Goal: Download file/media

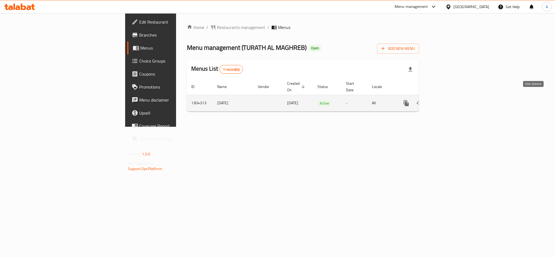
click at [452, 98] on link "enhanced table" at bounding box center [445, 103] width 13 height 13
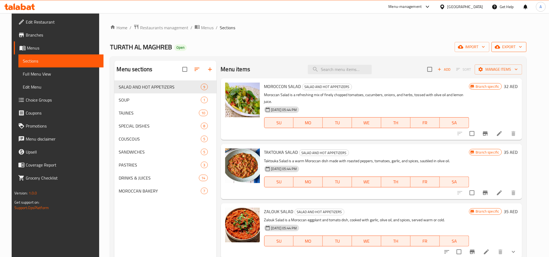
click at [521, 44] on span "export" at bounding box center [509, 47] width 26 height 7
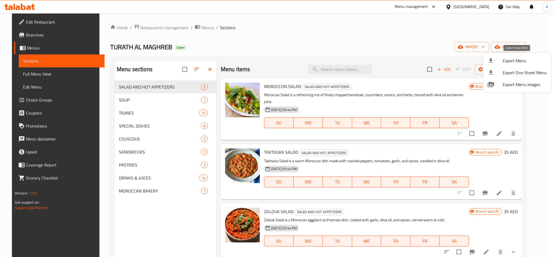
click at [519, 59] on span "Export Menu" at bounding box center [525, 60] width 44 height 7
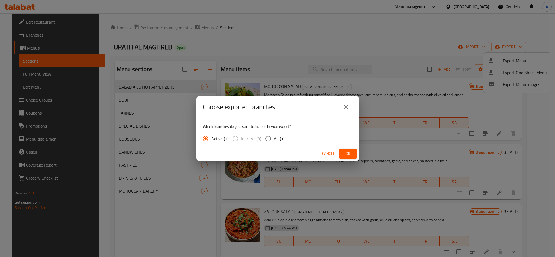
click at [267, 135] on input "All (1)" at bounding box center [268, 138] width 11 height 11
radio input "true"
click at [340, 154] on button "Ok" at bounding box center [348, 154] width 17 height 10
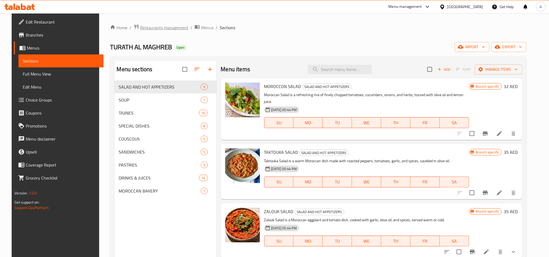
click at [150, 24] on span "Restaurants management" at bounding box center [164, 27] width 48 height 7
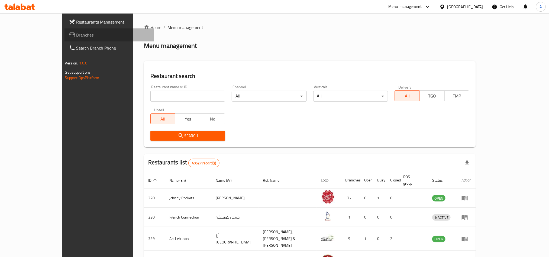
click at [76, 37] on span "Branches" at bounding box center [112, 35] width 73 height 7
